Goal: Task Accomplishment & Management: Use online tool/utility

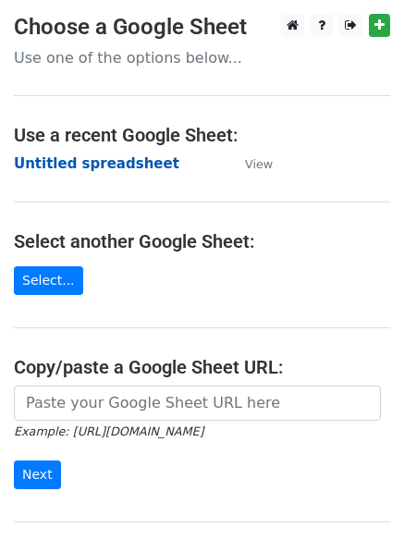
click at [97, 161] on strong "Untitled spreadsheet" at bounding box center [97, 163] width 166 height 17
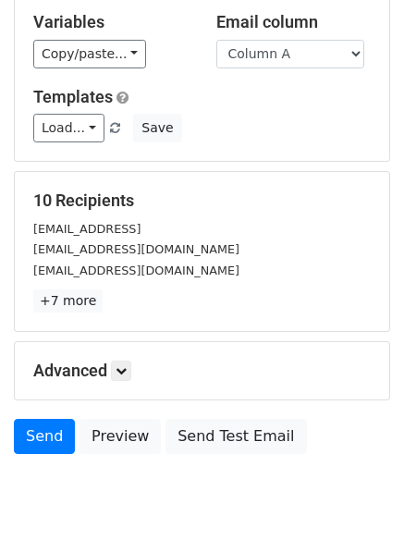
scroll to position [179, 0]
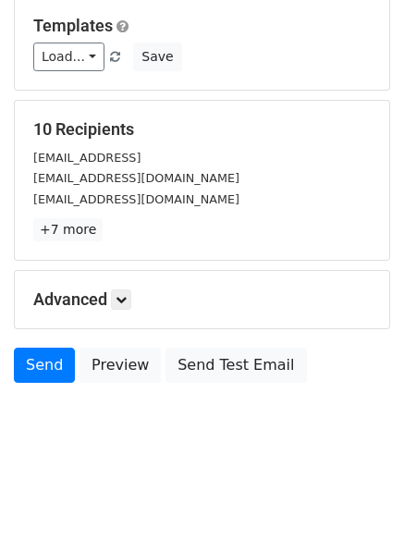
click at [355, 413] on body "New Campaign Daily emails left: 50 Google Sheet: Untitled spreadsheet Variables…" at bounding box center [202, 150] width 404 height 631
click at [351, 403] on body "New Campaign Daily emails left: 50 Google Sheet: Untitled spreadsheet Variables…" at bounding box center [202, 150] width 404 height 631
drag, startPoint x: 351, startPoint y: 403, endPoint x: 9, endPoint y: 300, distance: 357.6
click at [7, 302] on body "New Campaign Daily emails left: 50 Google Sheet: Untitled spreadsheet Variables…" at bounding box center [202, 150] width 404 height 631
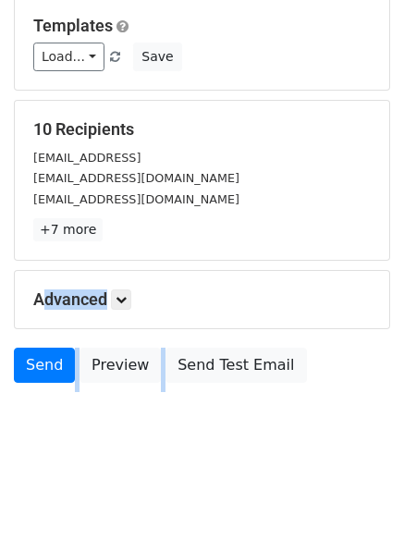
click at [246, 295] on h5 "Advanced" at bounding box center [202, 300] width 338 height 20
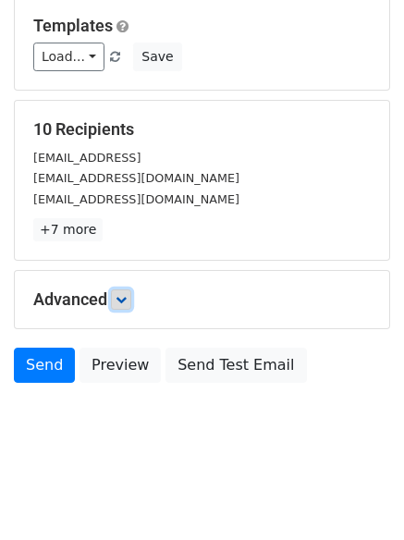
click at [127, 302] on icon at bounding box center [121, 299] width 11 height 11
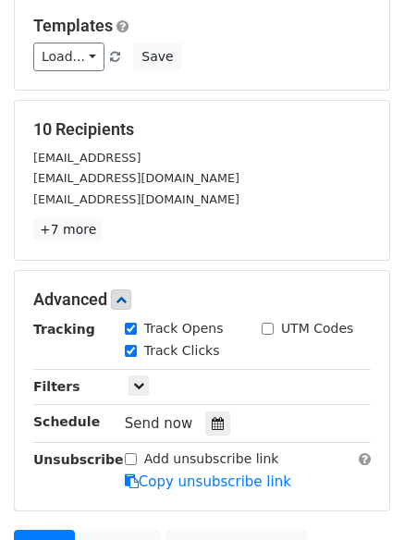
click at [348, 406] on div "Tracking Track Opens UTM Codes Track Clicks Filters Only include spreadsheet ro…" at bounding box center [202, 405] width 338 height 173
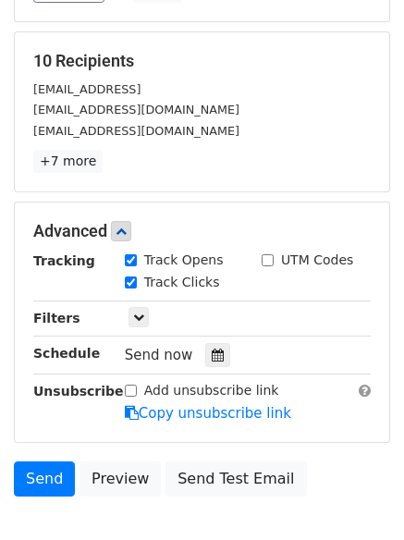
scroll to position [360, 0]
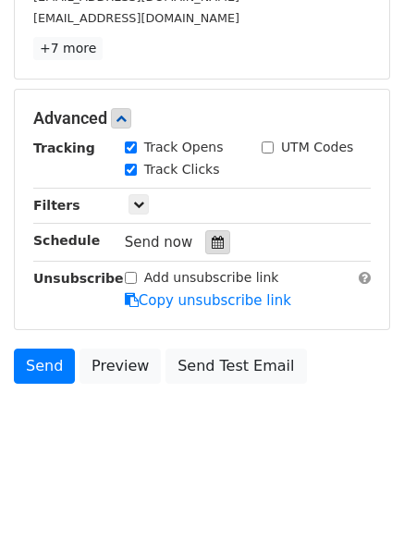
click at [211, 250] on div at bounding box center [217, 242] width 25 height 24
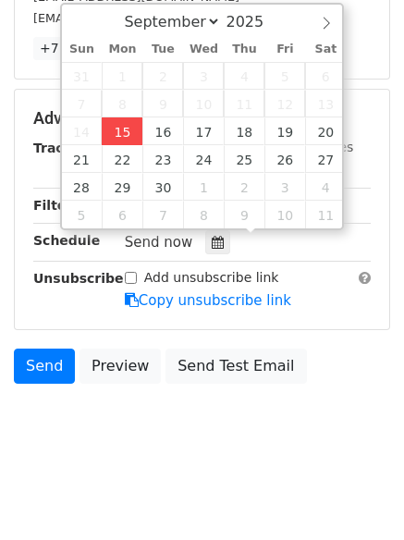
type input "2025-09-15 12:00"
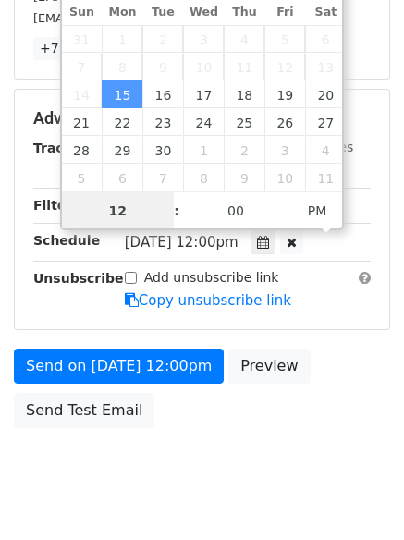
scroll to position [1, 0]
type input "4"
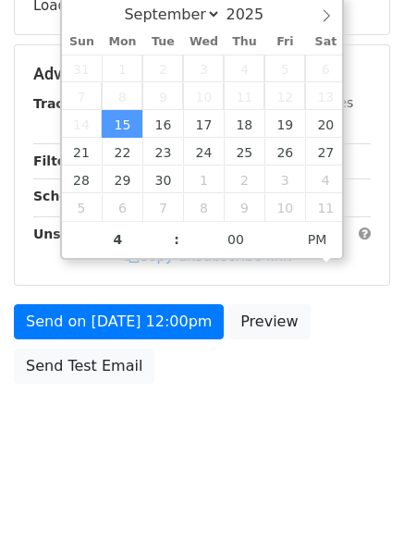
type input "2025-09-15 16:00"
click at [226, 472] on html "New Campaign Daily emails left: 50 Google Sheet: Untitled spreadsheet Variables…" at bounding box center [202, 105] width 404 height 871
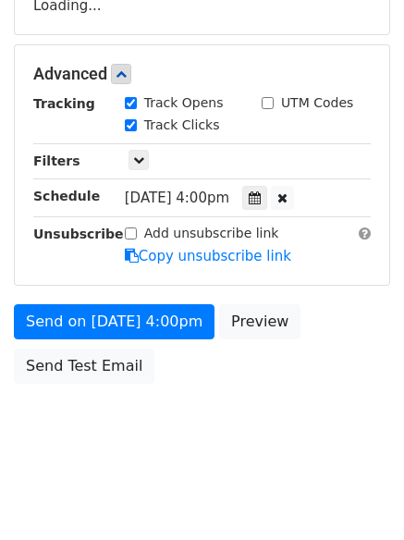
click at [232, 441] on body "New Campaign Daily emails left: 50 Google Sheet: Untitled spreadsheet Variables…" at bounding box center [202, 75] width 404 height 783
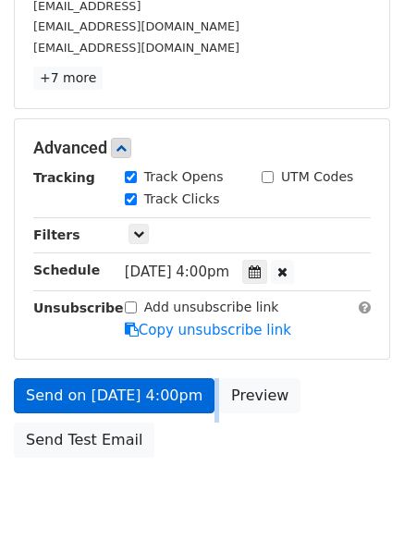
drag, startPoint x: 163, startPoint y: 411, endPoint x: 145, endPoint y: 383, distance: 32.8
click at [146, 383] on div "Send on Sep 15 at 4:00pm Preview Send Test Email" at bounding box center [202, 422] width 404 height 89
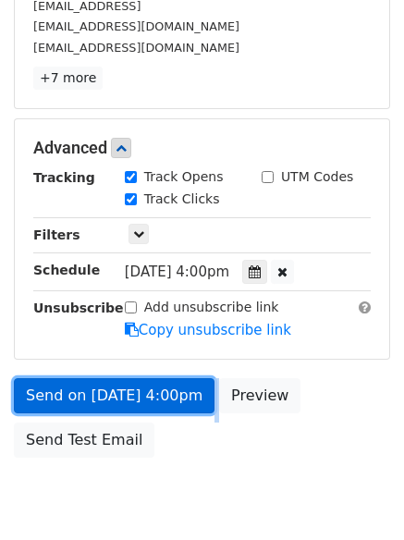
click at [145, 383] on link "Send on Sep 15 at 4:00pm" at bounding box center [114, 395] width 201 height 35
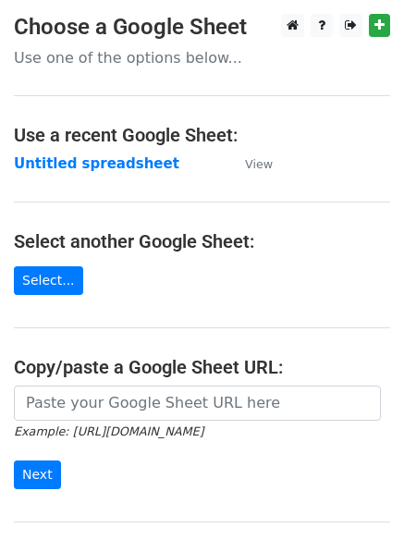
click at [112, 161] on strong "Untitled spreadsheet" at bounding box center [97, 163] width 166 height 17
click at [98, 162] on strong "Untitled spreadsheet" at bounding box center [97, 163] width 166 height 17
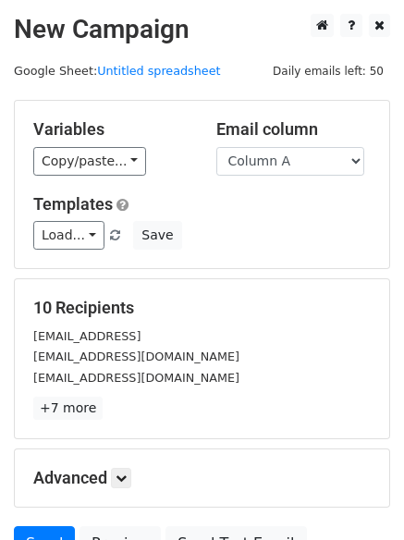
click at [335, 217] on div "Templates Load... No templates saved Save" at bounding box center [201, 222] width 365 height 56
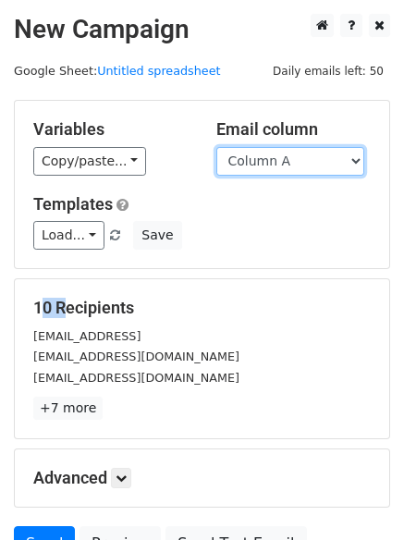
click at [348, 166] on select "Column A Column B Column C Column D Column E" at bounding box center [290, 161] width 148 height 29
select select "Column B"
click at [216, 147] on select "Column A Column B Column C Column D Column E" at bounding box center [290, 161] width 148 height 29
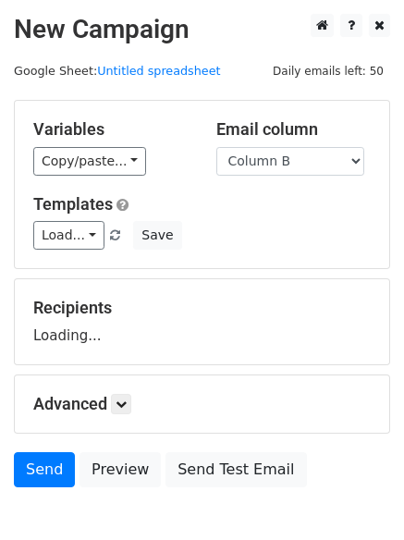
click at [299, 226] on div "Load... No templates saved Save" at bounding box center [201, 235] width 365 height 29
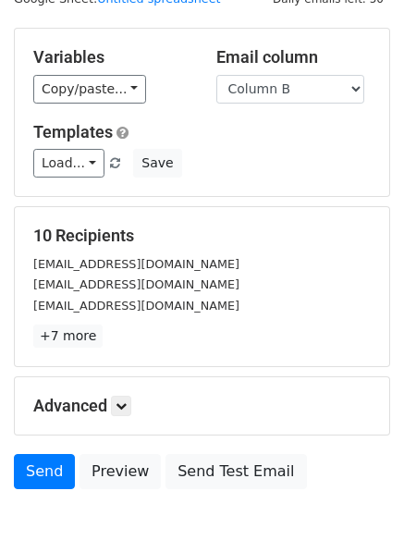
scroll to position [179, 0]
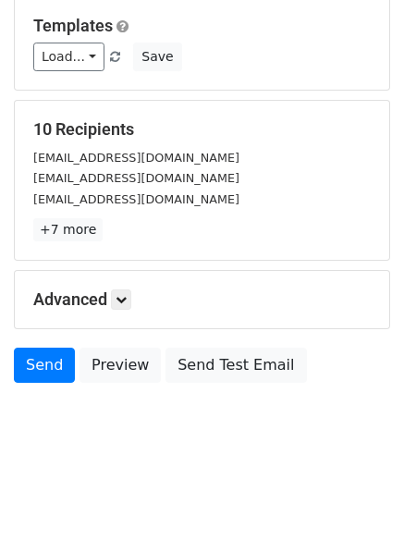
click at [299, 226] on p "+7 more" at bounding box center [202, 229] width 338 height 23
click at [117, 308] on link at bounding box center [121, 300] width 20 height 20
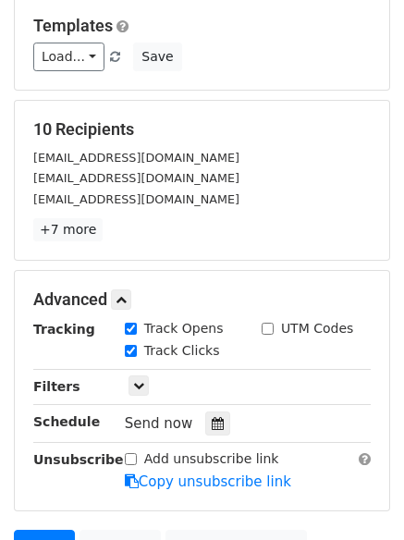
click at [307, 404] on hr at bounding box center [202, 404] width 338 height 1
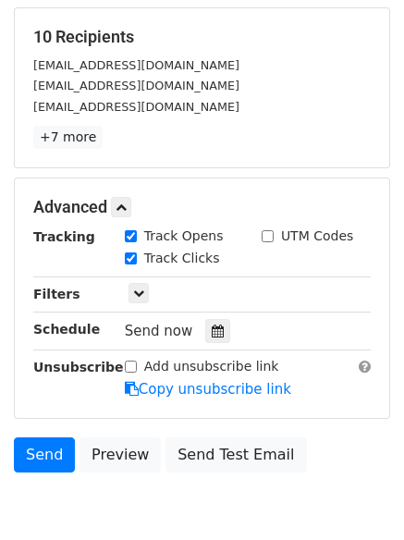
scroll to position [360, 0]
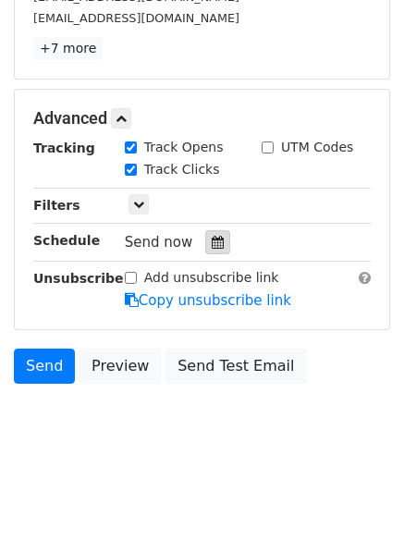
click at [212, 242] on icon at bounding box center [218, 242] width 12 height 13
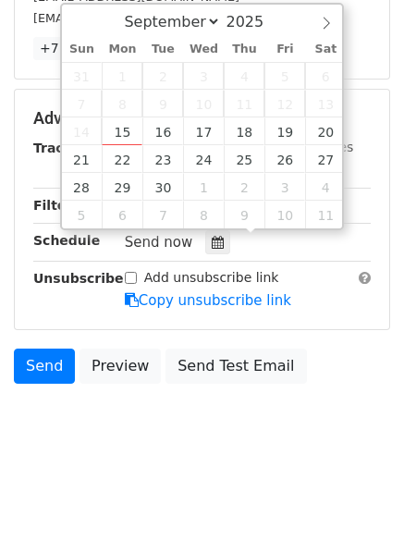
click at [298, 229] on body "New Campaign Daily emails left: 50 Google Sheet: Untitled spreadsheet Variables…" at bounding box center [202, 60] width 404 height 813
type input "2025-09-16 12:00"
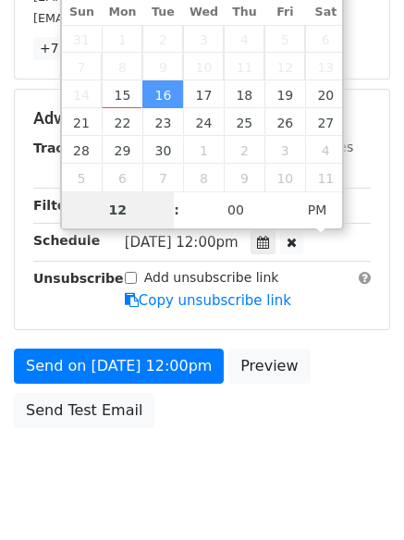
type input "5"
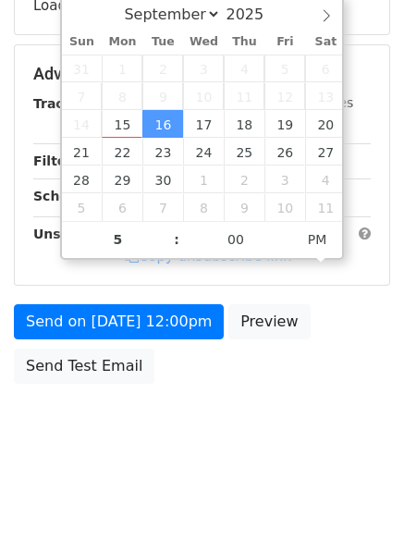
type input "2025-09-16 17:00"
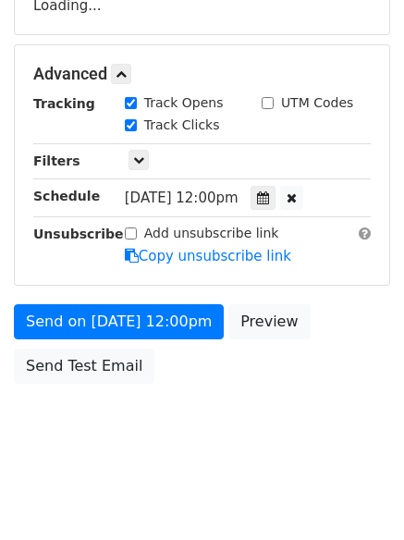
click at [229, 439] on body "New Campaign Daily emails left: 50 Google Sheet: Untitled spreadsheet Variables…" at bounding box center [202, 75] width 404 height 783
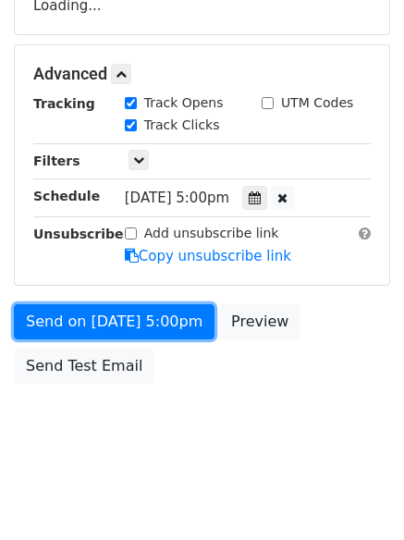
drag, startPoint x: 134, startPoint y: 326, endPoint x: 137, endPoint y: 339, distance: 13.2
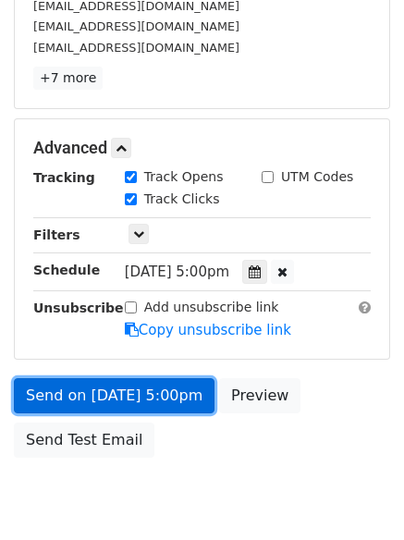
click at [171, 399] on link "Send on Sep 16 at 5:00pm" at bounding box center [114, 395] width 201 height 35
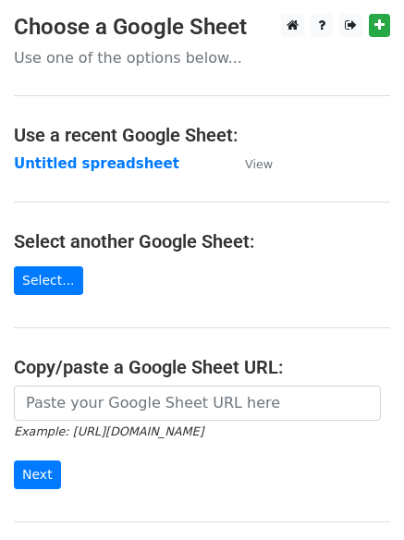
click at [93, 158] on strong "Untitled spreadsheet" at bounding box center [97, 163] width 166 height 17
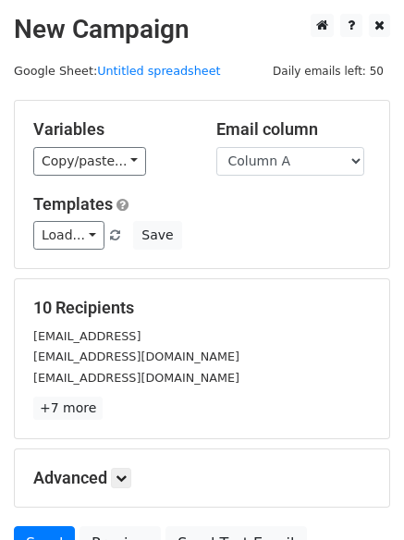
click at [320, 224] on div "Load... No templates saved Save" at bounding box center [201, 235] width 365 height 29
click at [342, 149] on select "Column A Column B Column C Column D Column E" at bounding box center [290, 161] width 148 height 29
select select "Column C"
click at [216, 147] on select "Column A Column B Column C Column D Column E" at bounding box center [290, 161] width 148 height 29
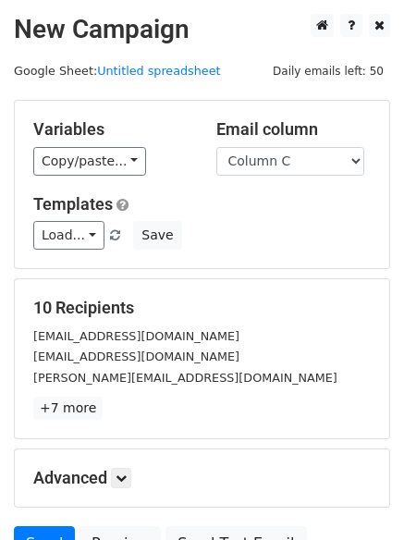
click at [291, 239] on div "Load... No templates saved Save" at bounding box center [201, 235] width 365 height 29
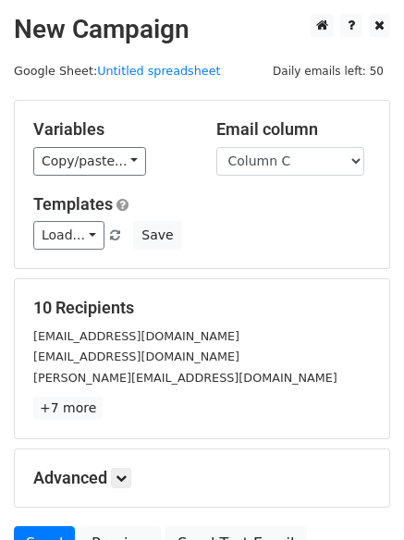
click at [291, 239] on div "Load... No templates saved Save" at bounding box center [201, 235] width 365 height 29
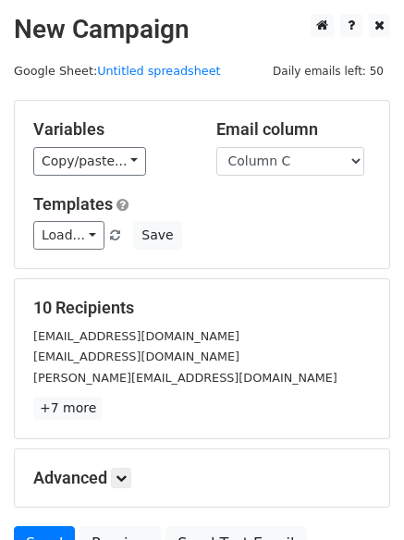
click at [291, 239] on div "Load... No templates saved Save" at bounding box center [201, 235] width 365 height 29
click at [329, 434] on div "10 Recipients recruit@calark.com info@calark.com marc.rebucci@informa.com +7 mo…" at bounding box center [202, 358] width 375 height 159
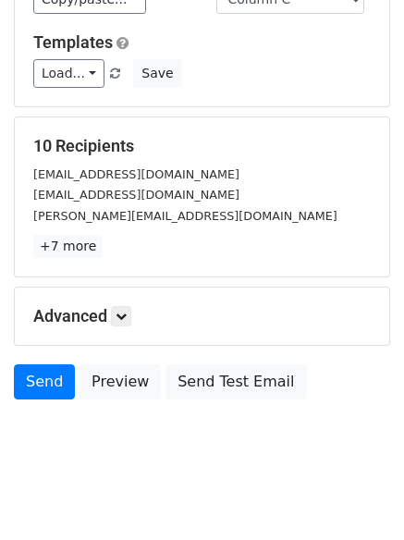
scroll to position [179, 0]
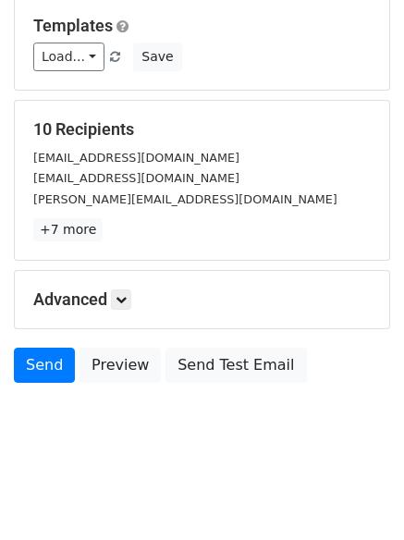
drag, startPoint x: 305, startPoint y: 410, endPoint x: 154, endPoint y: 307, distance: 183.2
click at [166, 316] on body "New Campaign Daily emails left: 50 Google Sheet: Untitled spreadsheet Variables…" at bounding box center [202, 150] width 404 height 631
click at [122, 303] on icon at bounding box center [121, 299] width 11 height 11
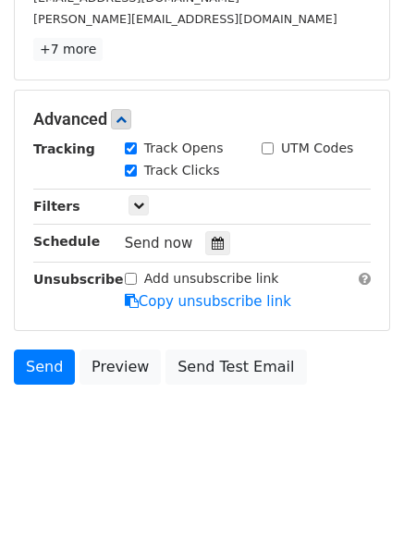
click at [319, 403] on body "New Campaign Daily emails left: 50 Google Sheet: Untitled spreadsheet Variables…" at bounding box center [202, 61] width 404 height 813
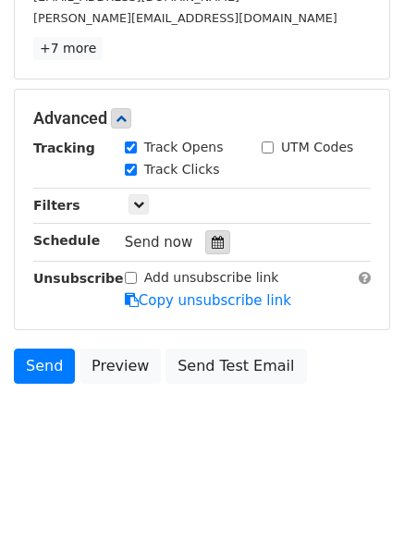
click at [212, 244] on icon at bounding box center [218, 242] width 12 height 13
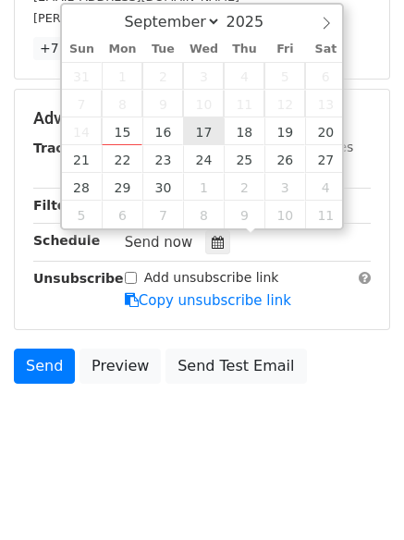
type input "2025-09-17 12:00"
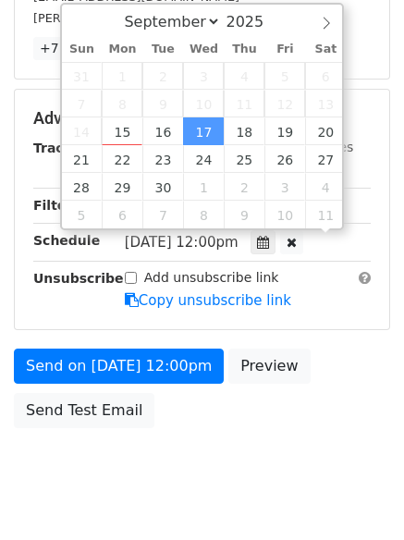
scroll to position [1, 0]
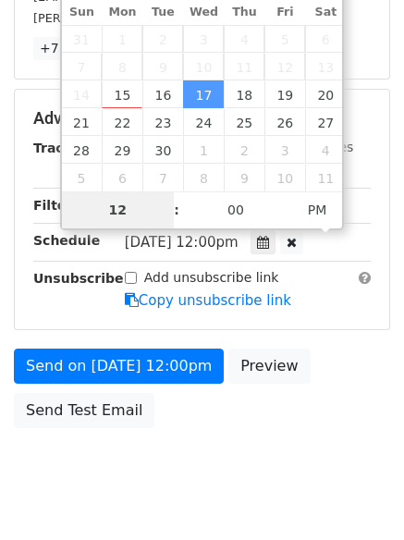
type input "6"
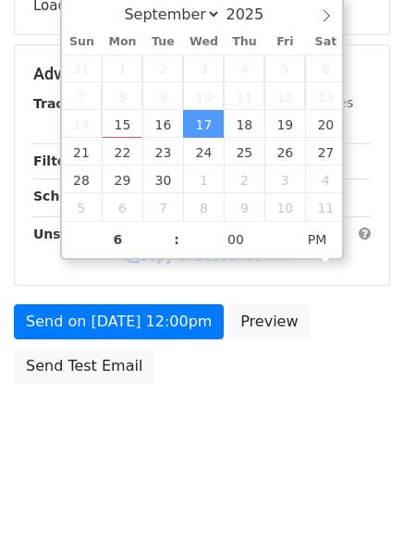
type input "2025-09-17 18:00"
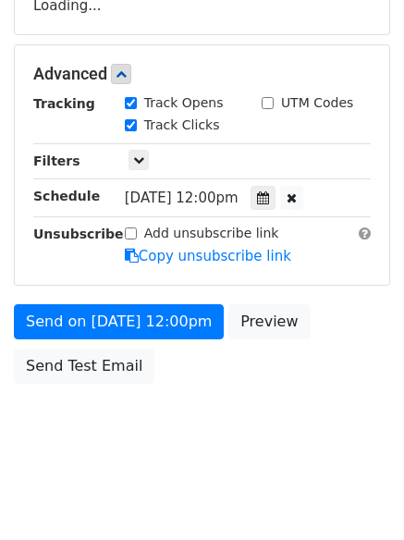
click at [234, 449] on body "New Campaign Daily emails left: 50 Google Sheet: Untitled spreadsheet Variables…" at bounding box center [202, 75] width 404 height 783
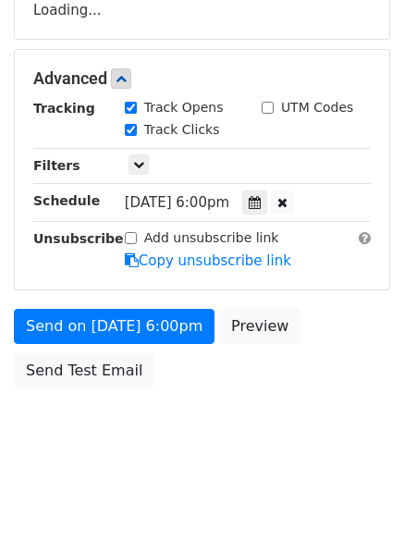
scroll to position [330, 0]
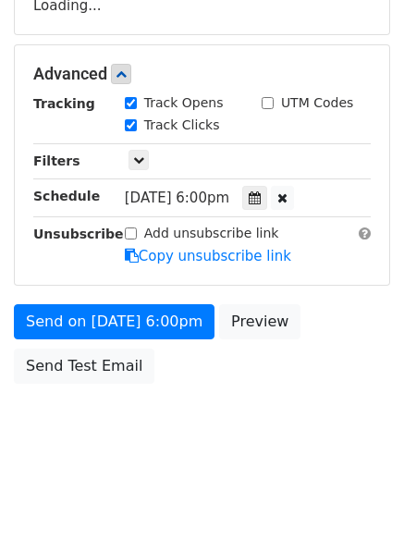
click at [234, 449] on body "New Campaign Daily emails left: 50 Google Sheet: Untitled spreadsheet Variables…" at bounding box center [202, 75] width 404 height 783
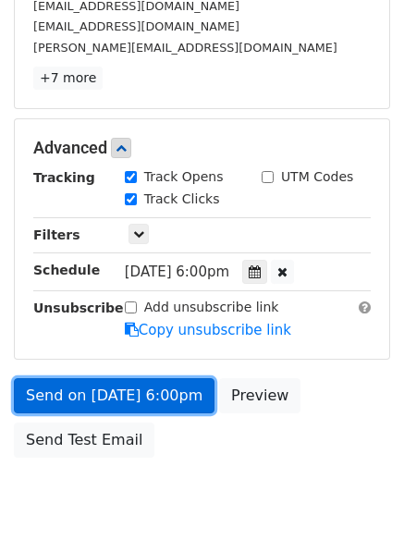
click at [163, 399] on link "Send on Sep 17 at 6:00pm" at bounding box center [114, 395] width 201 height 35
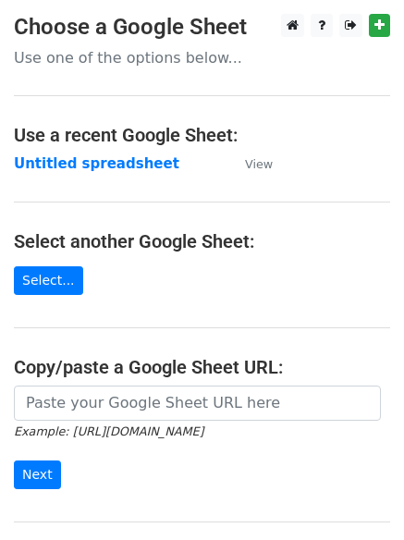
click at [109, 170] on strong "Untitled spreadsheet" at bounding box center [97, 163] width 166 height 17
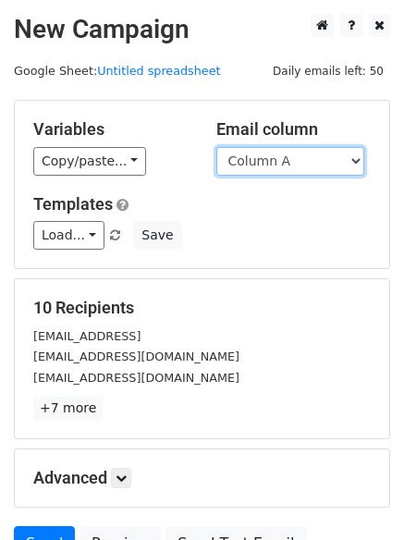
click at [357, 165] on select "Column A Column B Column C Column D Column E" at bounding box center [290, 161] width 148 height 29
select select "Column D"
click at [216, 147] on select "Column A Column B Column C Column D Column E" at bounding box center [290, 161] width 148 height 29
click at [314, 256] on div "Variables Copy/paste... {{Column A}} {{Column B}} {{Column C}} {{Column D}} {{C…" at bounding box center [202, 184] width 375 height 167
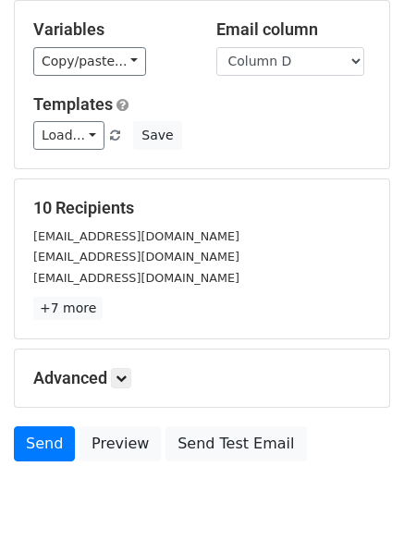
scroll to position [179, 0]
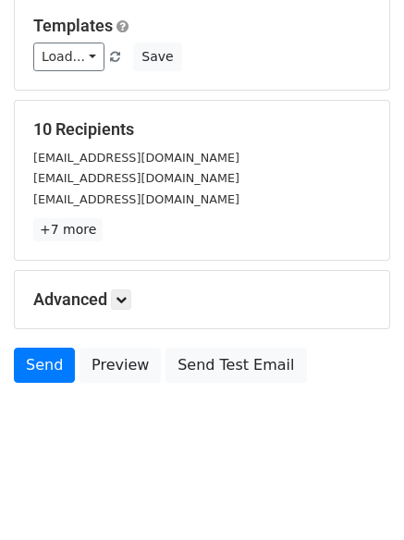
click at [351, 344] on form "Variables Copy/paste... {{Column A}} {{Column B}} {{Column C}} {{Column D}} {{C…" at bounding box center [202, 156] width 376 height 471
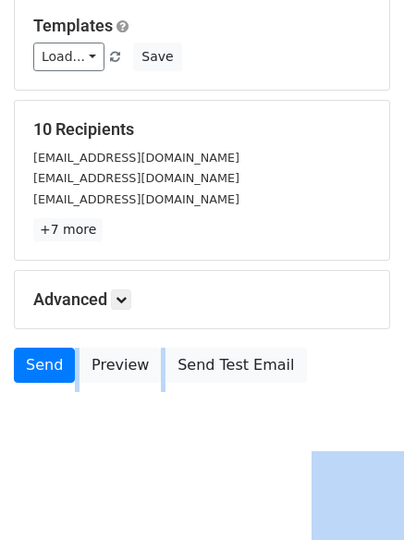
drag, startPoint x: 306, startPoint y: 337, endPoint x: 108, endPoint y: 324, distance: 198.4
click at [108, 324] on form "Variables Copy/paste... {{Column A}} {{Column B}} {{Column C}} {{Column D}} {{C…" at bounding box center [202, 156] width 376 height 471
click at [127, 295] on icon at bounding box center [121, 299] width 11 height 11
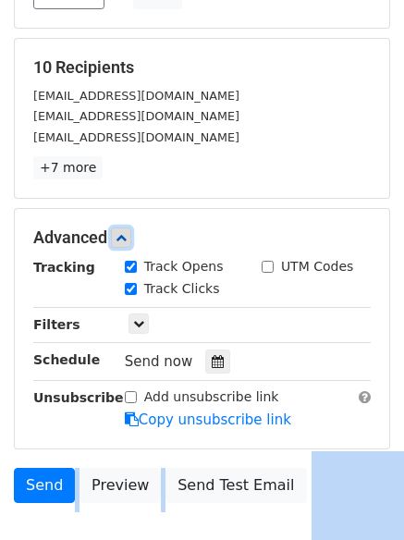
scroll to position [360, 0]
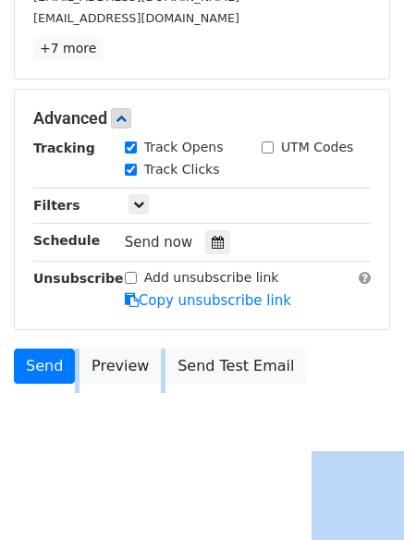
click at [316, 296] on div "Add unsubscribe link Copy unsubscribe link" at bounding box center [248, 289] width 274 height 43
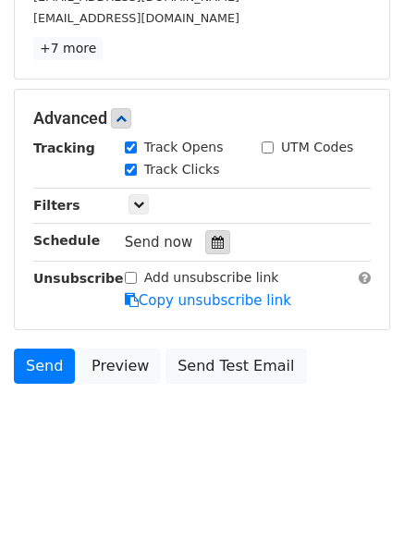
click at [205, 243] on div at bounding box center [217, 242] width 25 height 24
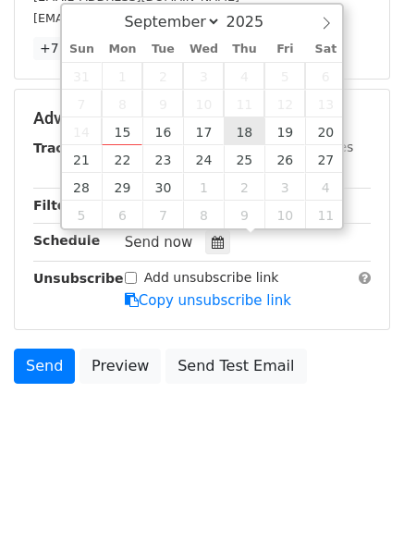
type input "2025-09-18 12:00"
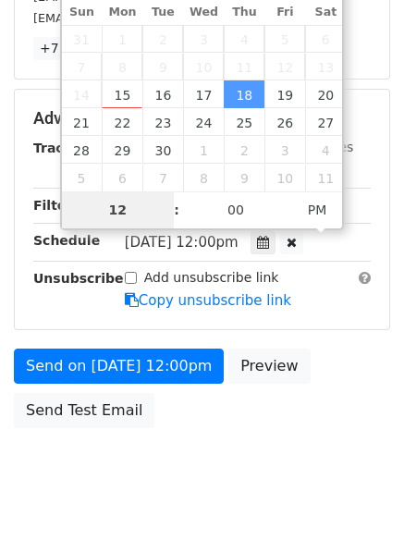
type input "7"
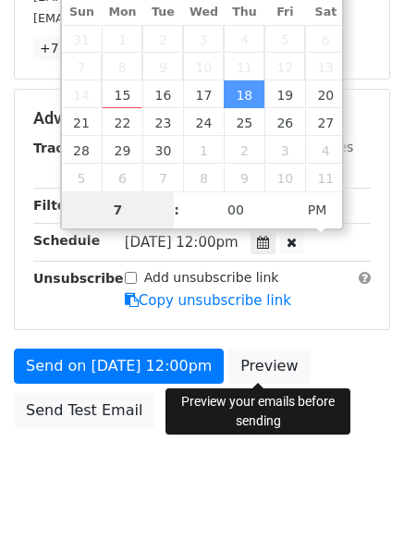
scroll to position [330, 0]
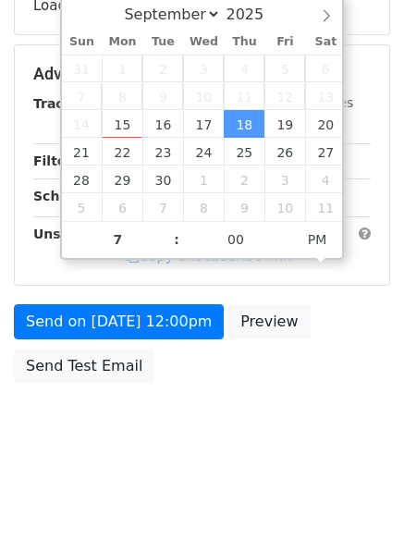
type input "2025-09-18 19:00"
click at [298, 384] on div "Send on Sep 18 at 12:00pm Preview Send Test Email" at bounding box center [202, 348] width 404 height 89
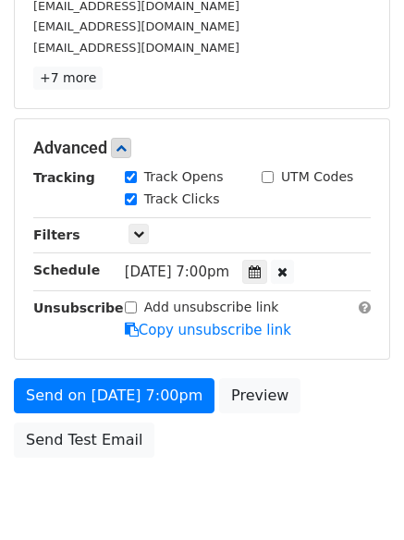
click at [215, 485] on body "New Campaign Daily emails left: 50 Google Sheet: Untitled spreadsheet Variables…" at bounding box center [202, 112] width 404 height 857
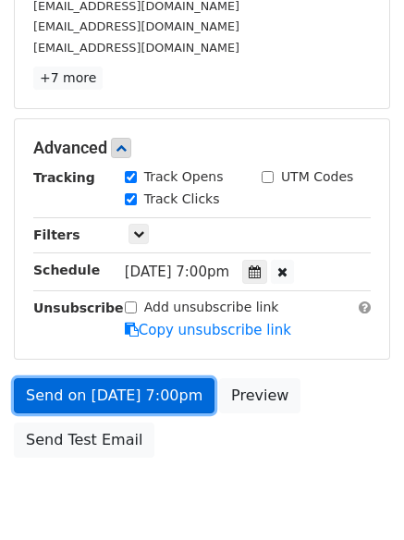
click at [174, 395] on link "Send on Sep 18 at 7:00pm" at bounding box center [114, 395] width 201 height 35
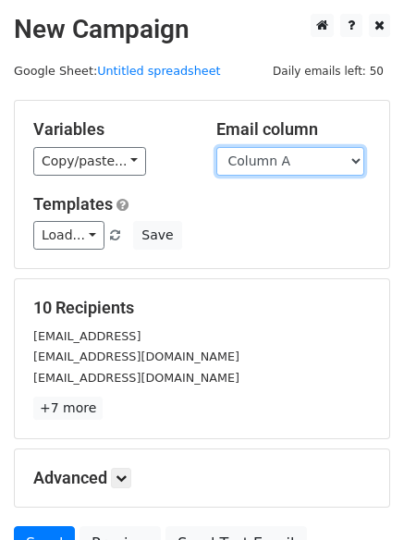
click at [321, 163] on select "Column A Column B Column C Column D Column E" at bounding box center [290, 161] width 148 height 29
select select "Column E"
click at [216, 147] on select "Column A Column B Column C Column D Column E" at bounding box center [290, 161] width 148 height 29
click at [280, 293] on div "10 Recipients [EMAIL_ADDRESS] [EMAIL_ADDRESS][DOMAIN_NAME] [EMAIL_ADDRESS][DOMA…" at bounding box center [202, 358] width 375 height 159
click at [296, 165] on select "Column A Column B Column C Column D Column E" at bounding box center [290, 161] width 148 height 29
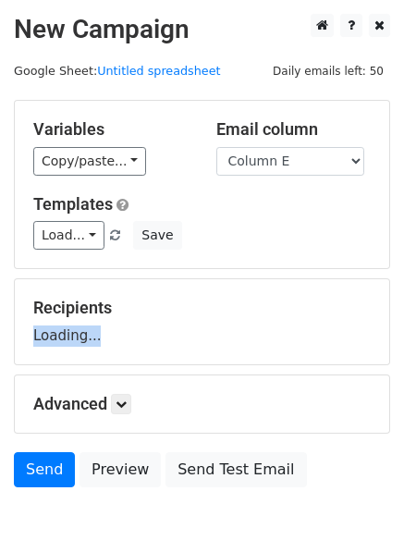
drag, startPoint x: 360, startPoint y: 324, endPoint x: 360, endPoint y: 352, distance: 28.7
click at [360, 352] on div "Recipients Loading..." at bounding box center [202, 321] width 375 height 85
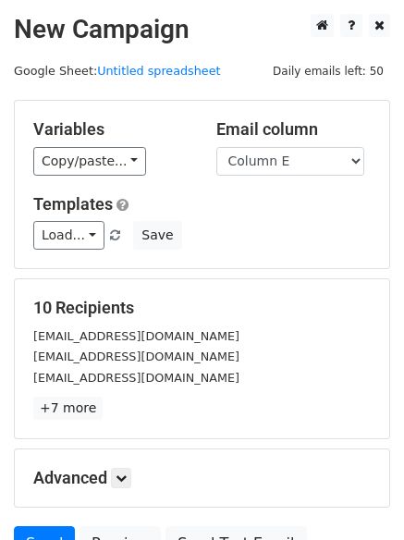
click at [316, 250] on div "Load... No templates saved Save" at bounding box center [201, 235] width 365 height 29
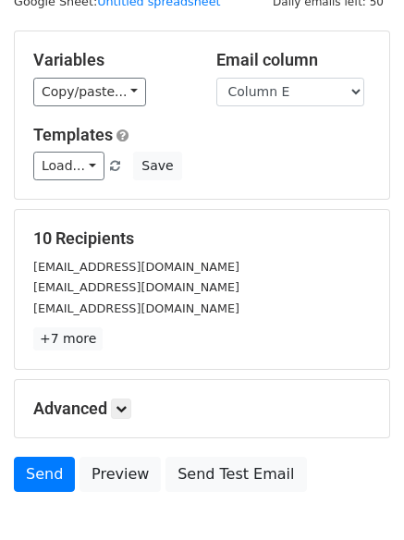
scroll to position [179, 0]
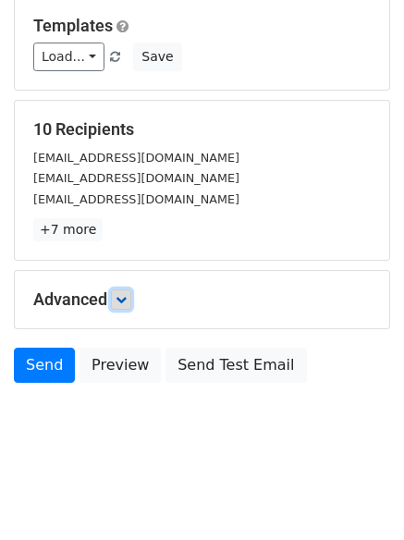
click at [119, 303] on icon at bounding box center [121, 299] width 11 height 11
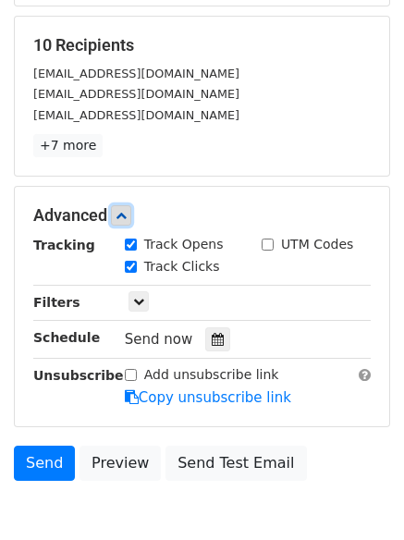
scroll to position [360, 0]
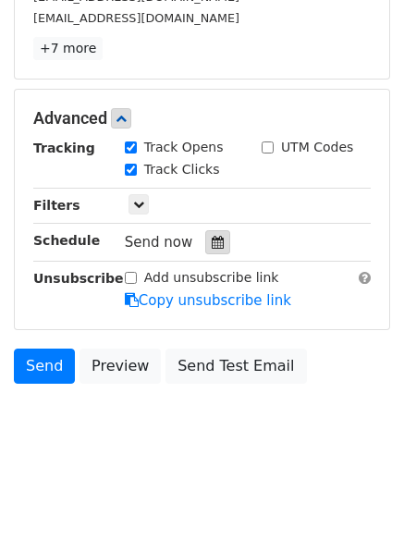
click at [212, 247] on icon at bounding box center [218, 242] width 12 height 13
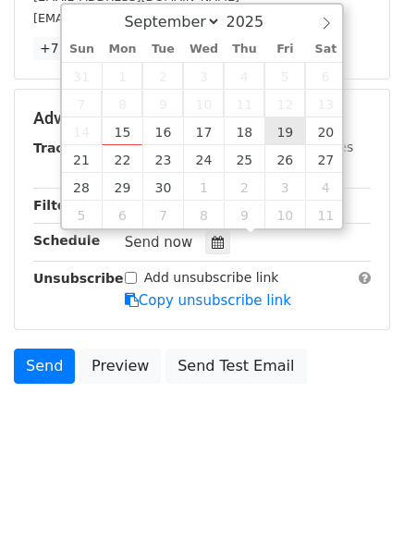
type input "[DATE] 12:00"
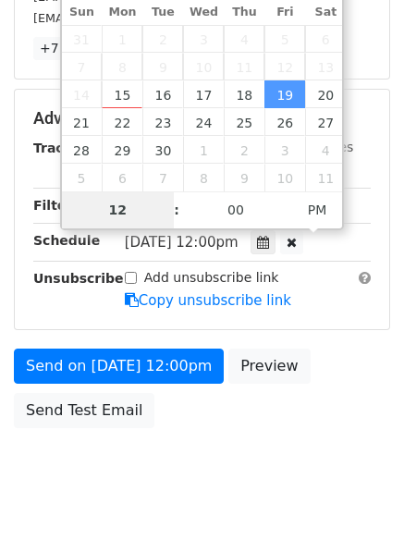
scroll to position [330, 0]
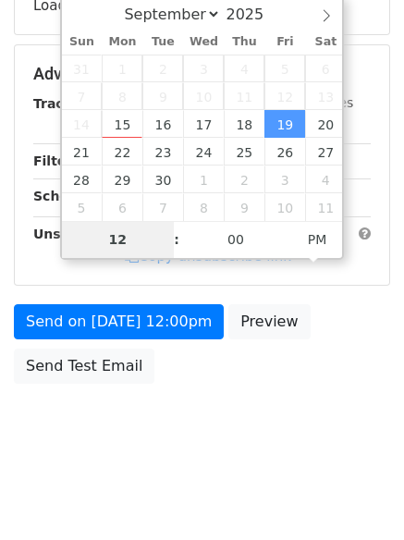
type input "8"
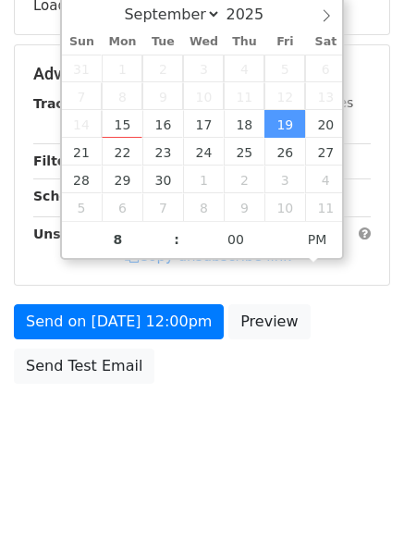
type input "[DATE] 20:00"
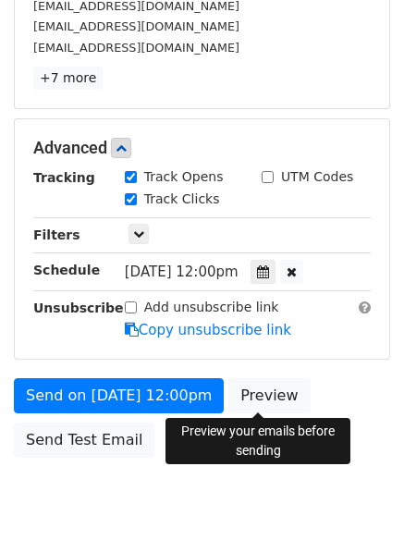
drag, startPoint x: 263, startPoint y: 399, endPoint x: 243, endPoint y: 415, distance: 25.6
click at [263, 399] on body "New Campaign Daily emails left: 50 Google Sheet: Untitled spreadsheet Variables…" at bounding box center [202, 112] width 404 height 857
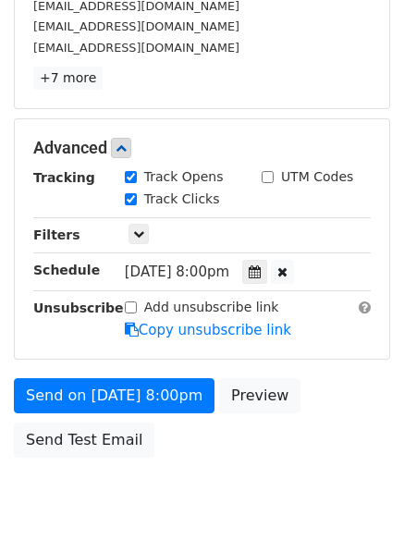
click at [173, 477] on body "New Campaign Daily emails left: 50 Google Sheet: Untitled spreadsheet Variables…" at bounding box center [202, 112] width 404 height 857
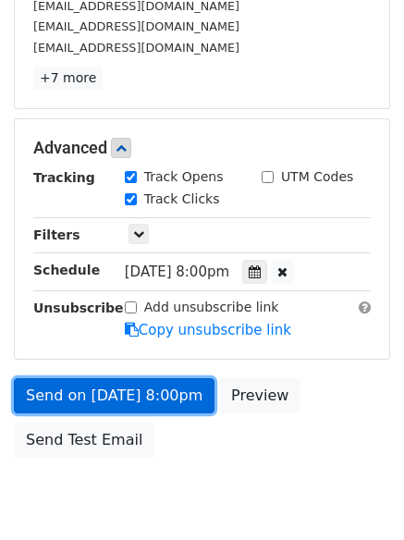
click at [159, 410] on link "Send on [DATE] 8:00pm" at bounding box center [114, 395] width 201 height 35
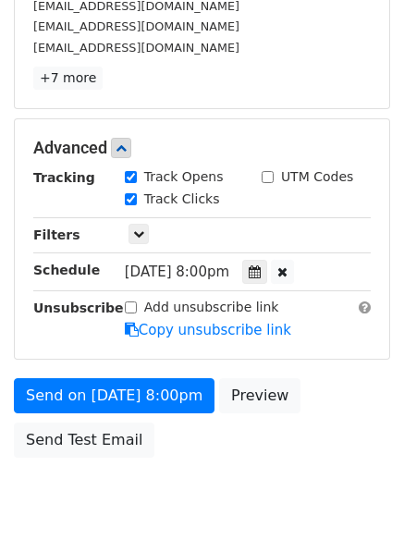
click at [171, 499] on body "New Campaign Daily emails left: 50 Google Sheet: Untitled spreadsheet Variables…" at bounding box center [202, 112] width 404 height 857
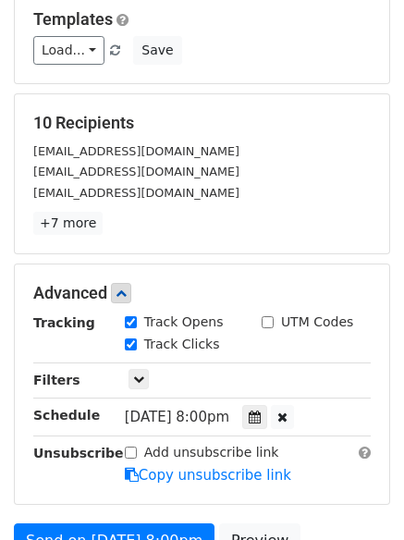
scroll to position [0, 0]
